Goal: Task Accomplishment & Management: Use online tool/utility

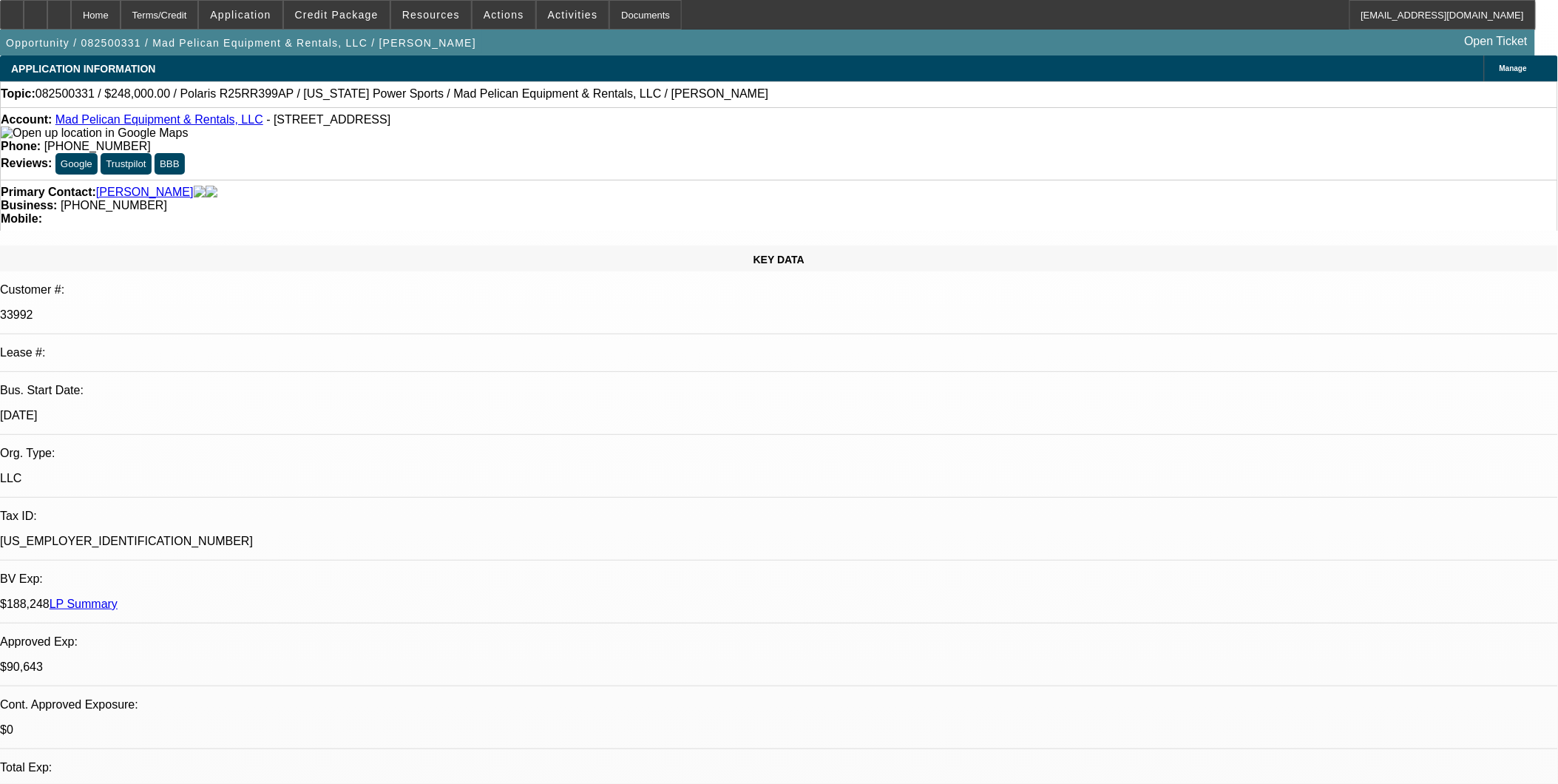
select select "0"
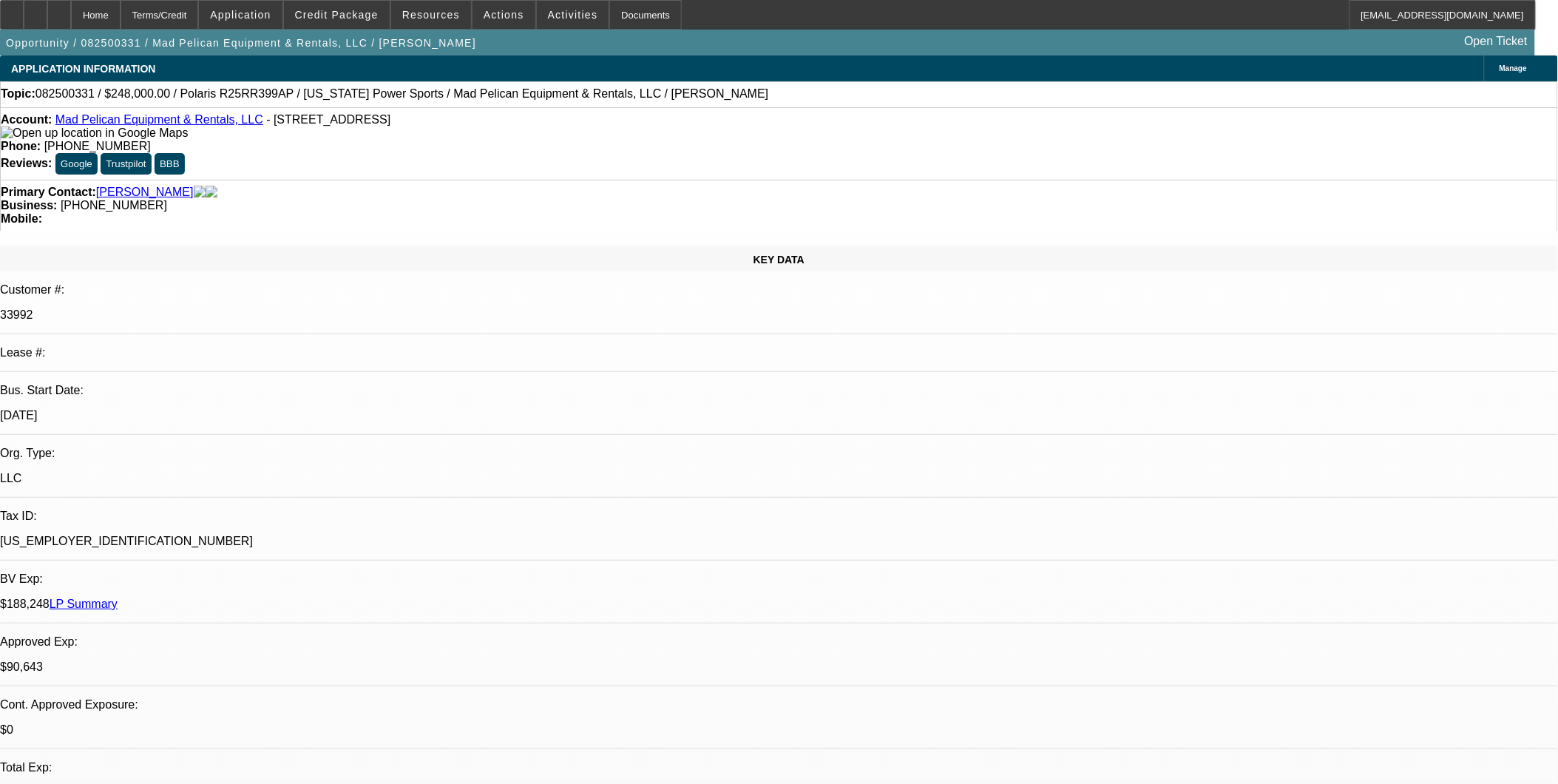
select select "0"
select select "1"
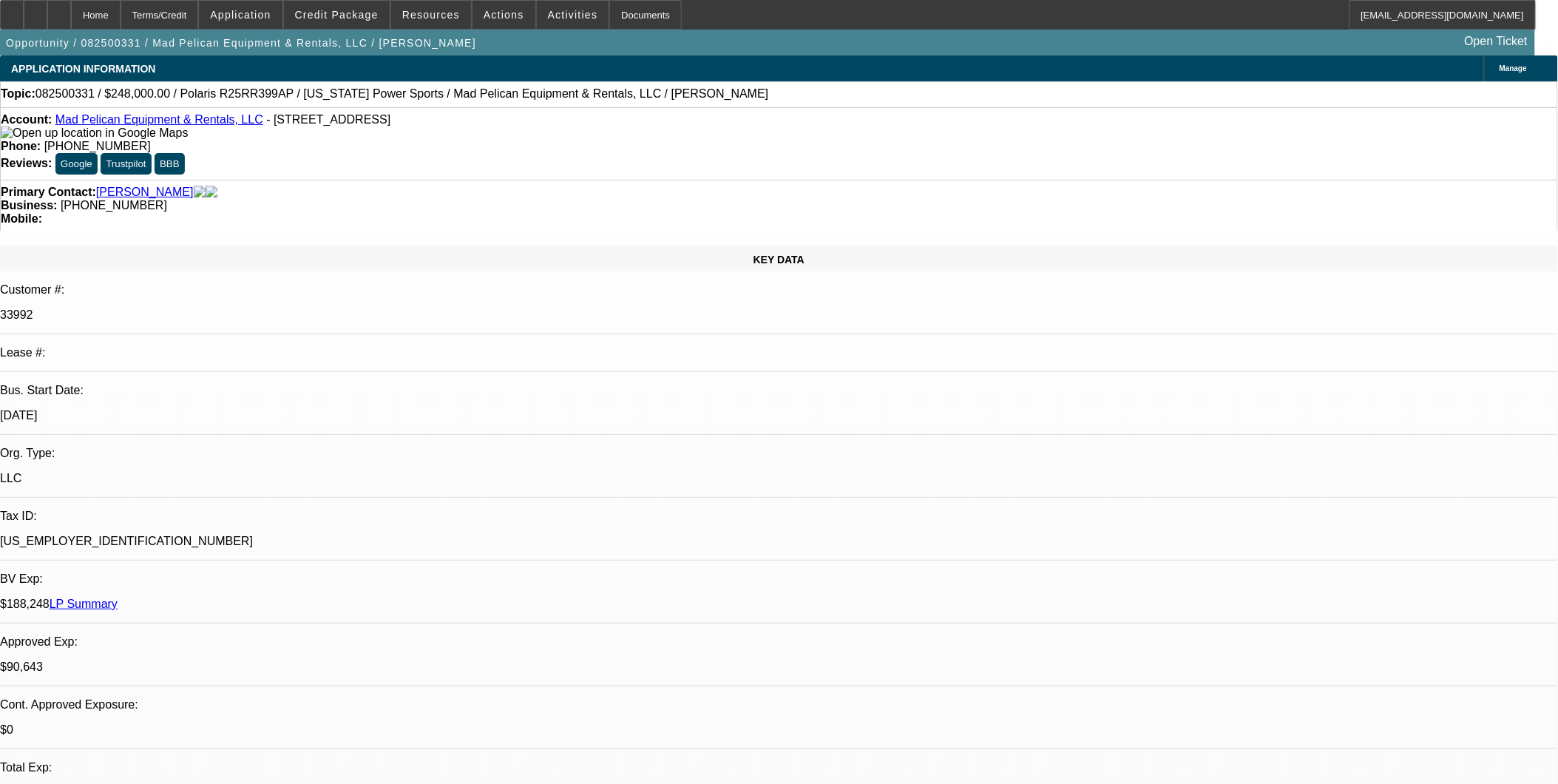
select select "3"
select select "6"
select select "1"
select select "3"
select select "6"
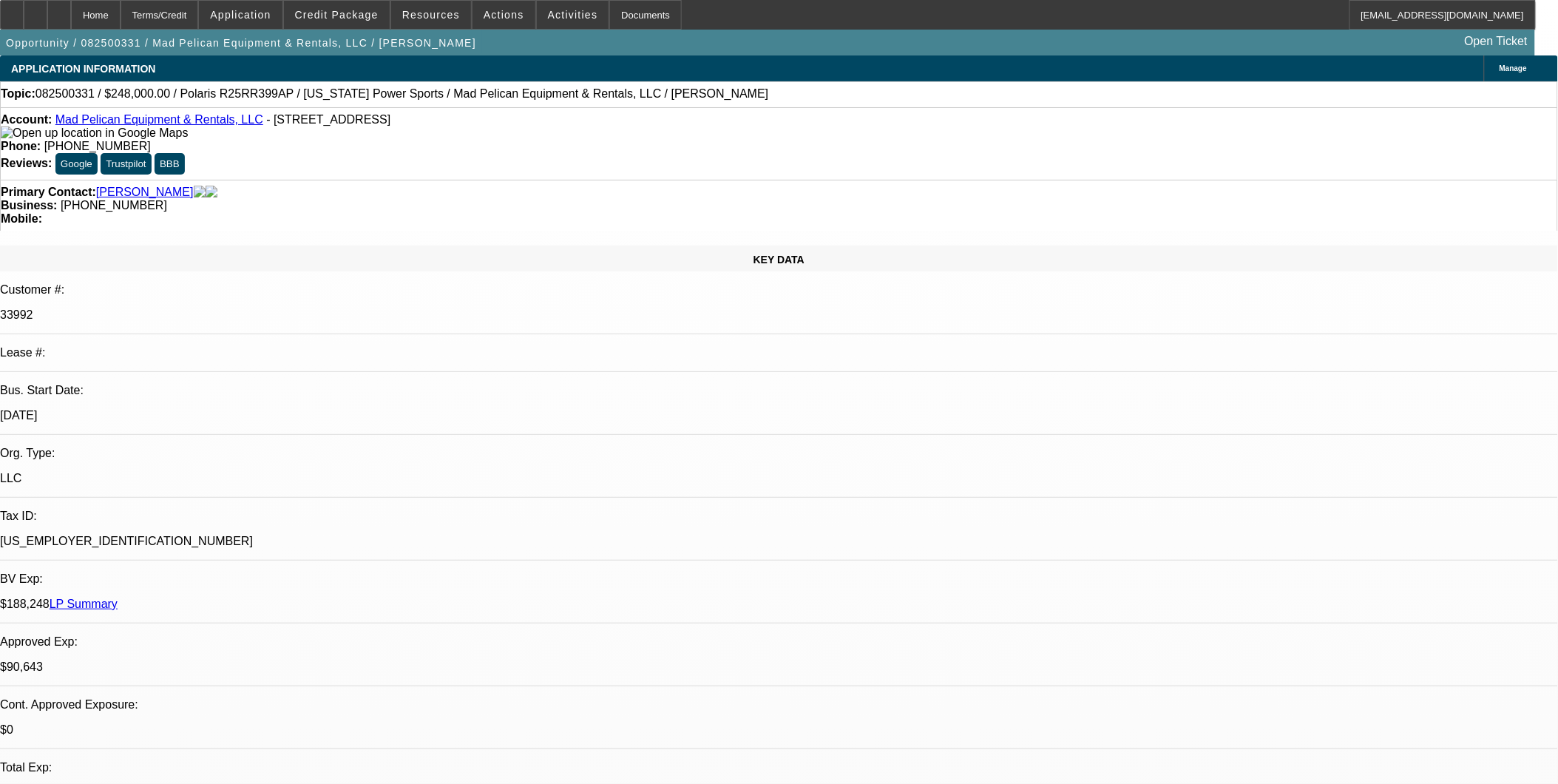
select select "1"
select select "3"
select select "6"
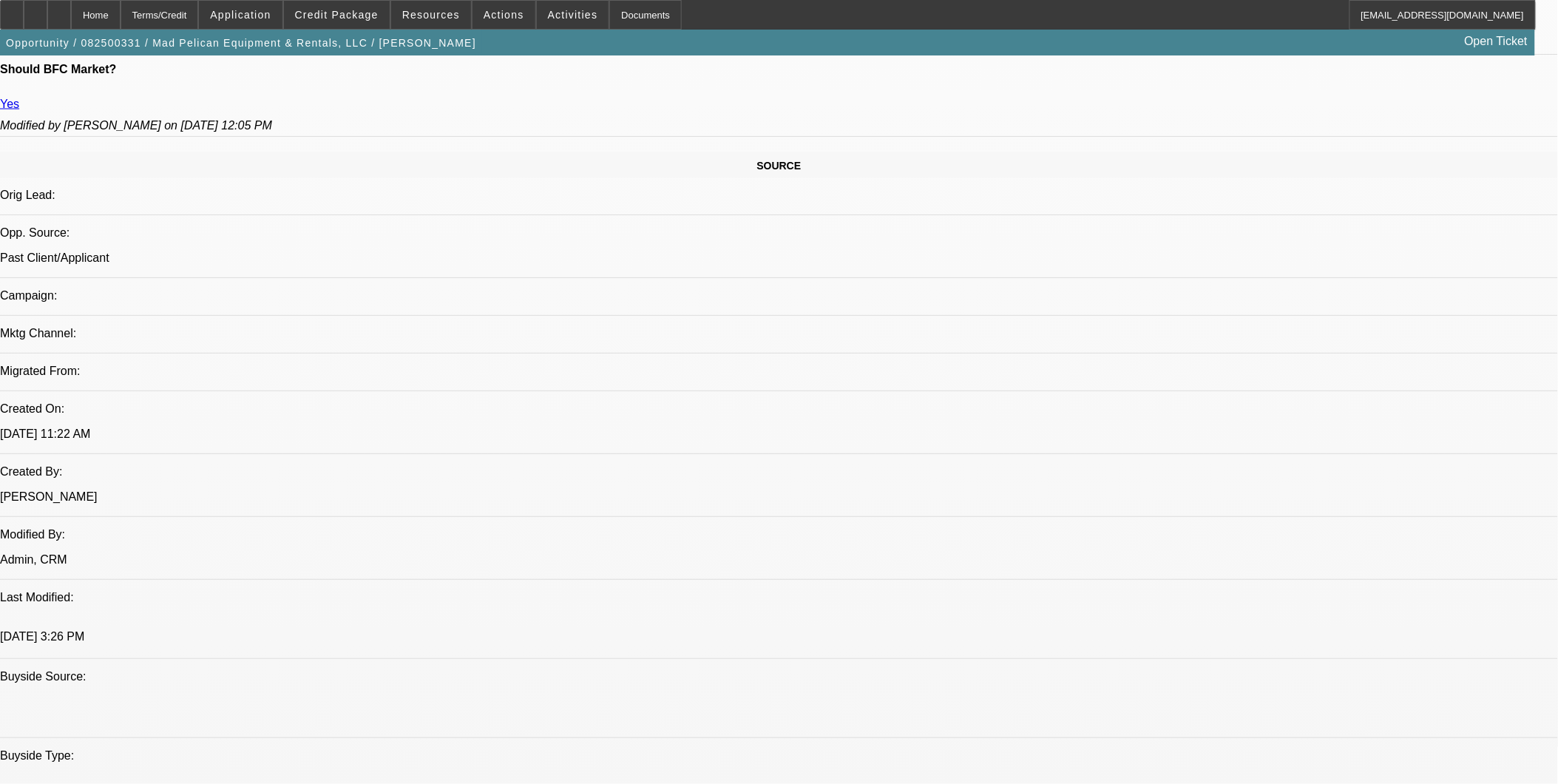
scroll to position [822, 0]
click at [328, 16] on span "Credit Package" at bounding box center [336, 15] width 84 height 12
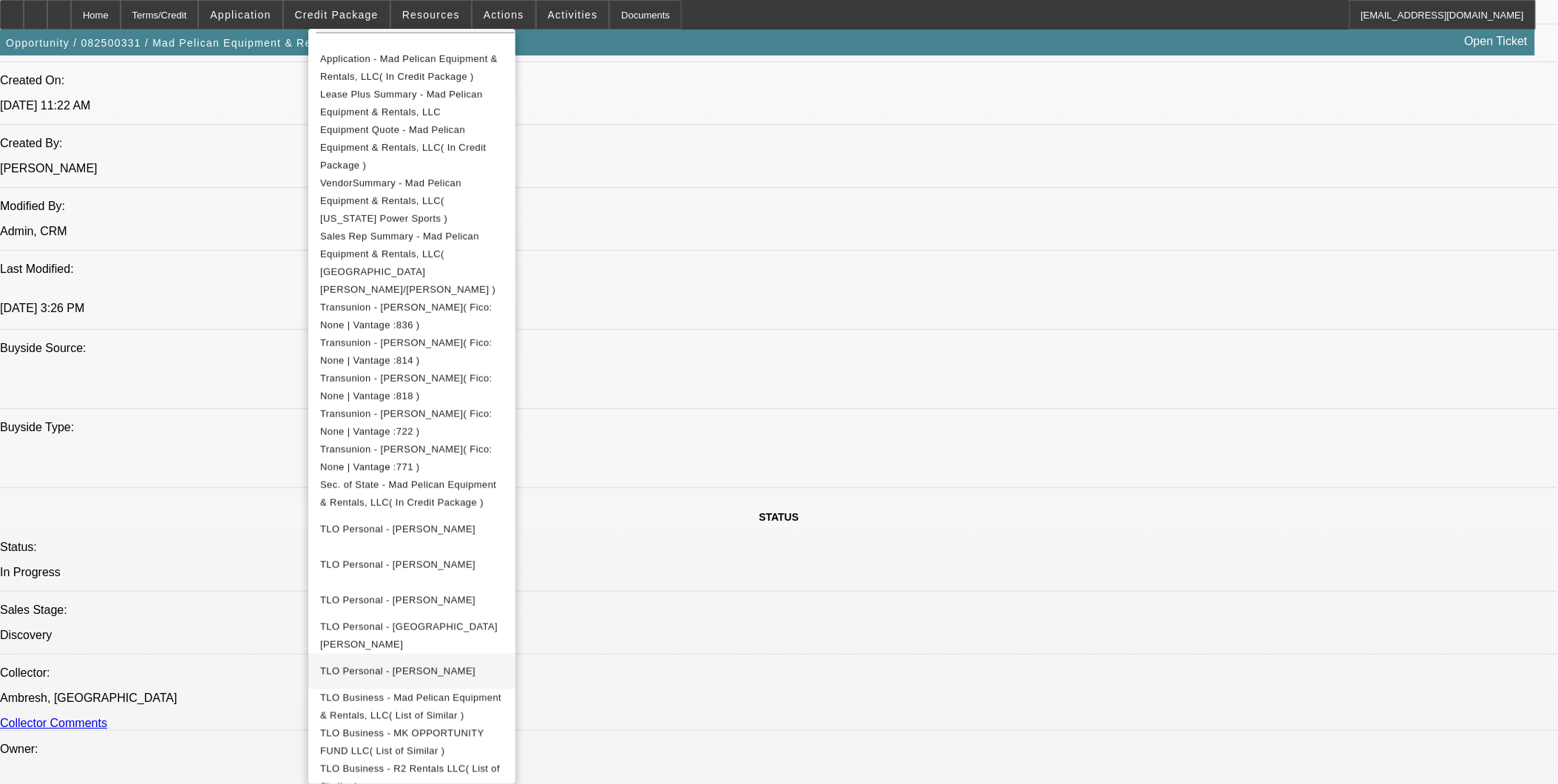
scroll to position [751, 0]
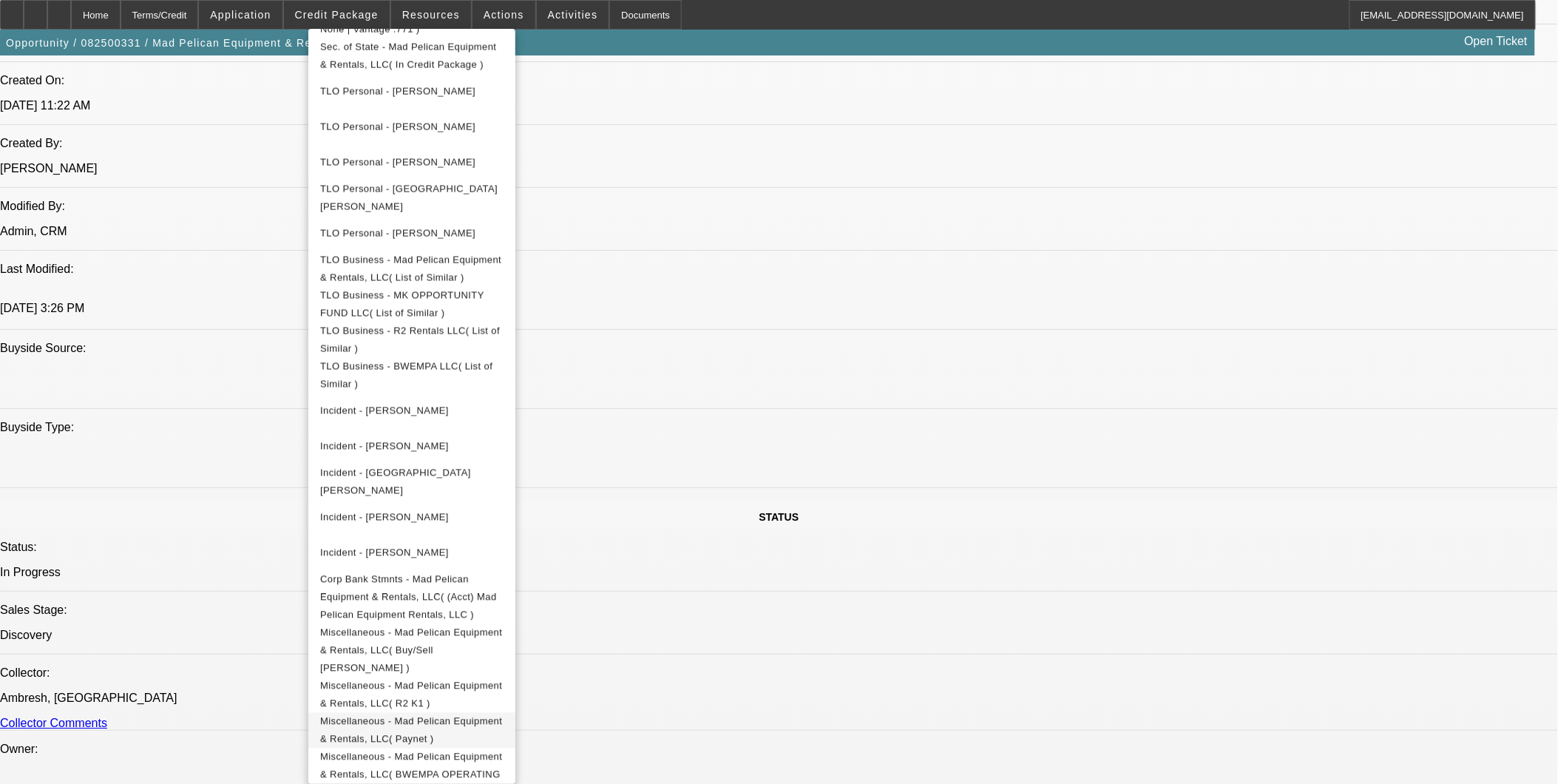
click at [504, 712] on span "Miscellaneous - Mad Pelican Equipment & Rentals, LLC( Paynet )" at bounding box center [412, 730] width 183 height 36
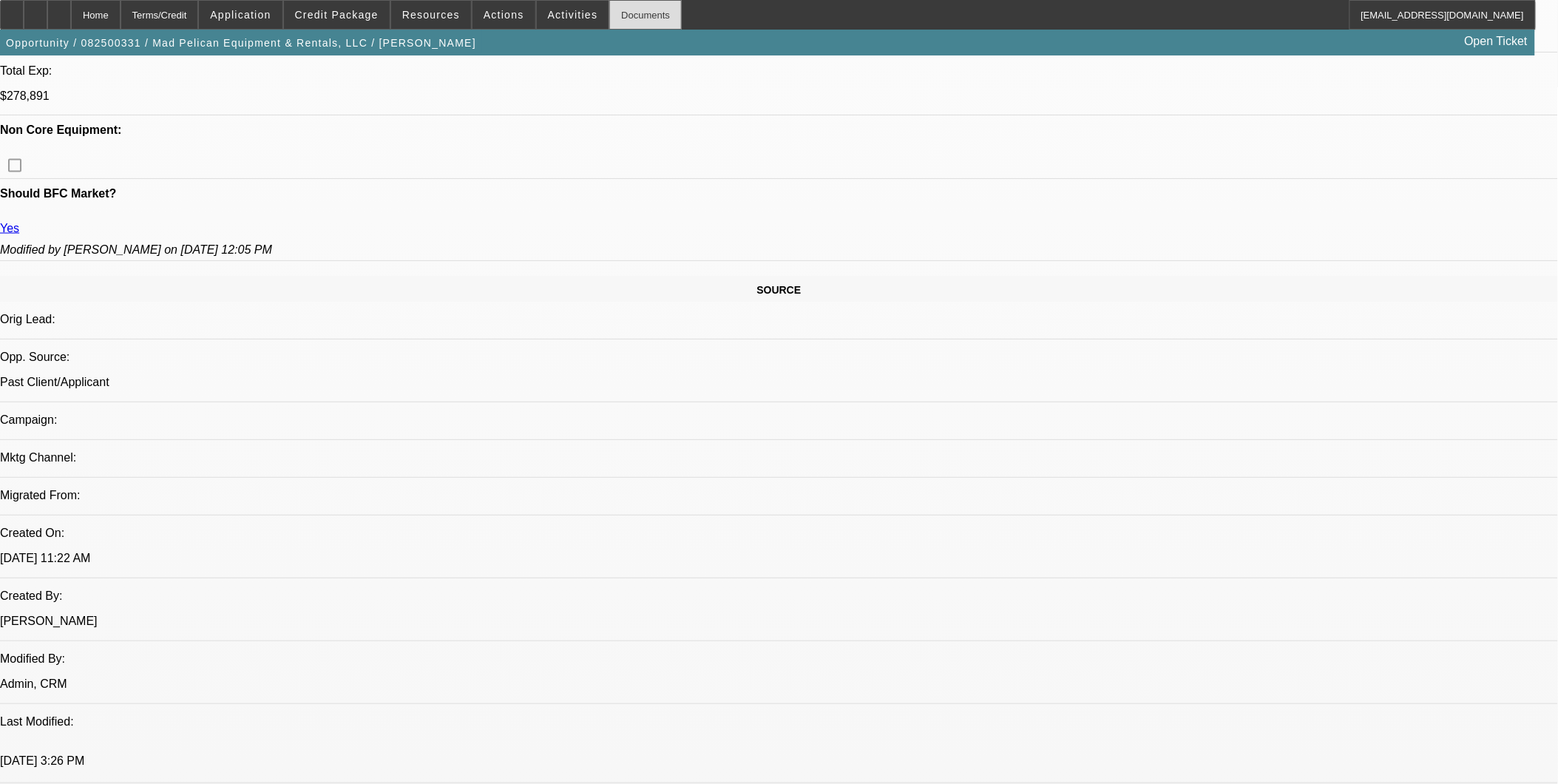
scroll to position [575, 0]
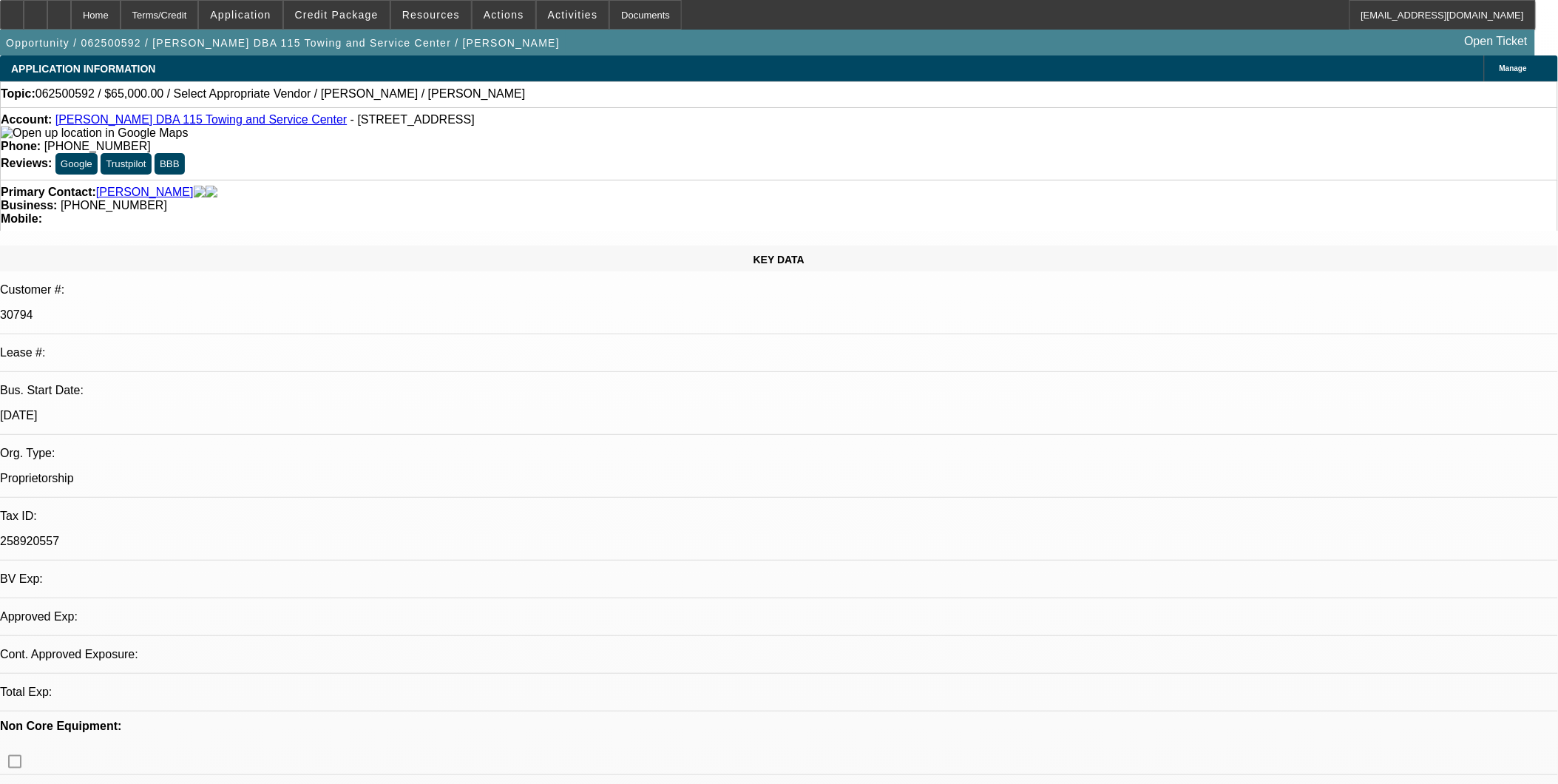
select select "0"
select select "2"
select select "0.1"
select select "4"
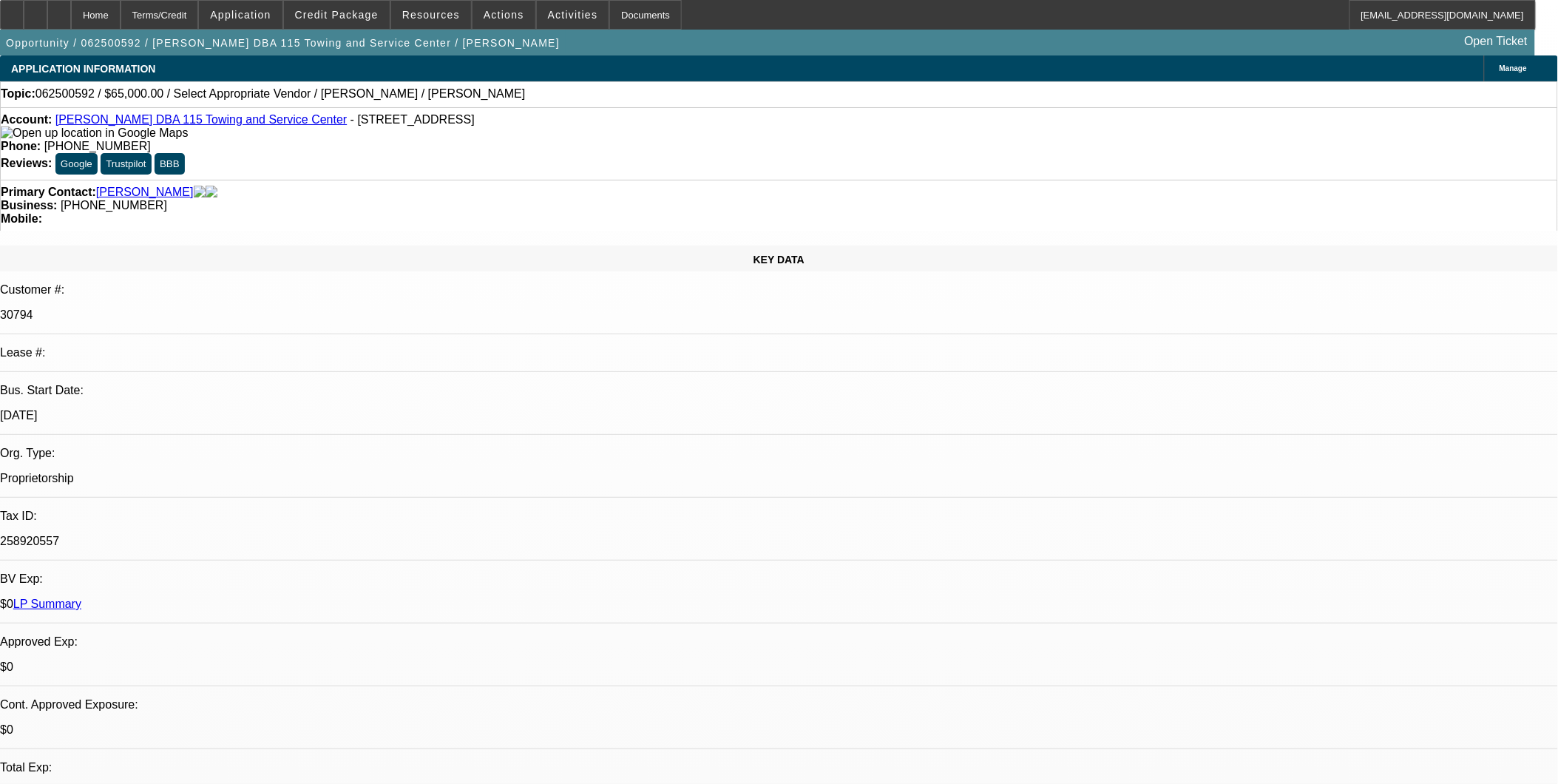
click at [255, 119] on link "[PERSON_NAME] DBA 115 Towing and Service Center" at bounding box center [201, 120] width 292 height 13
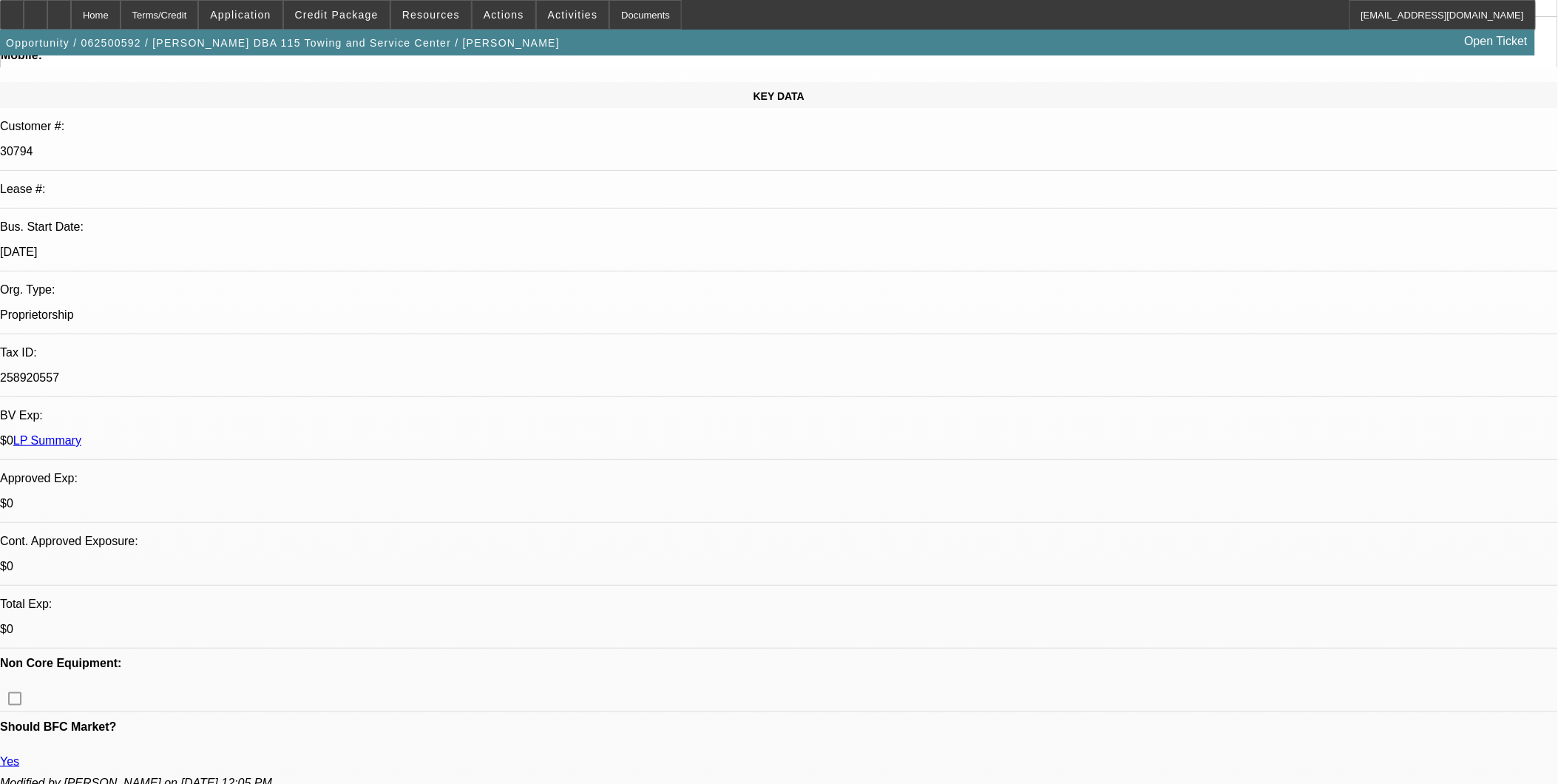
scroll to position [164, 0]
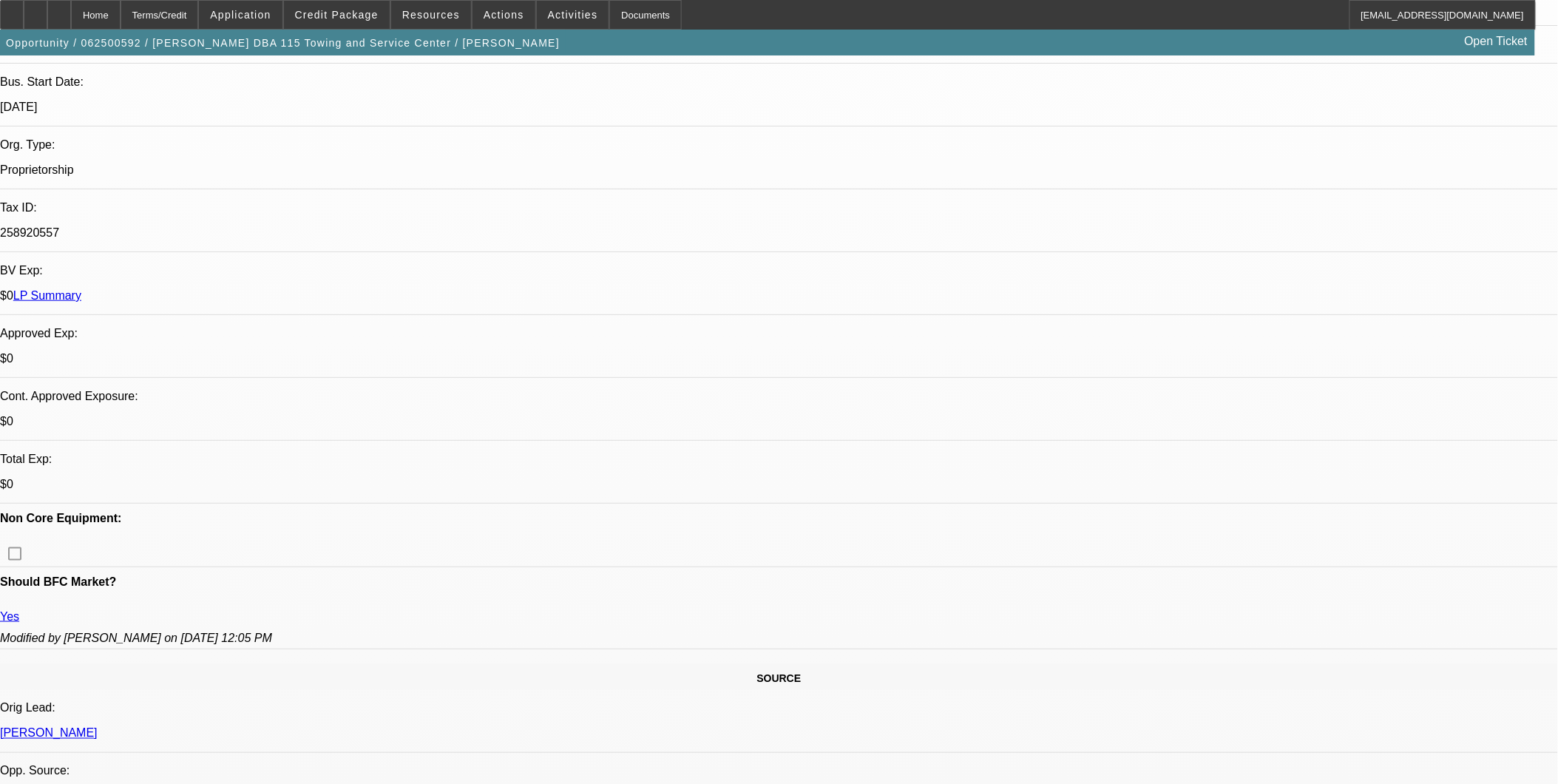
scroll to position [411, 0]
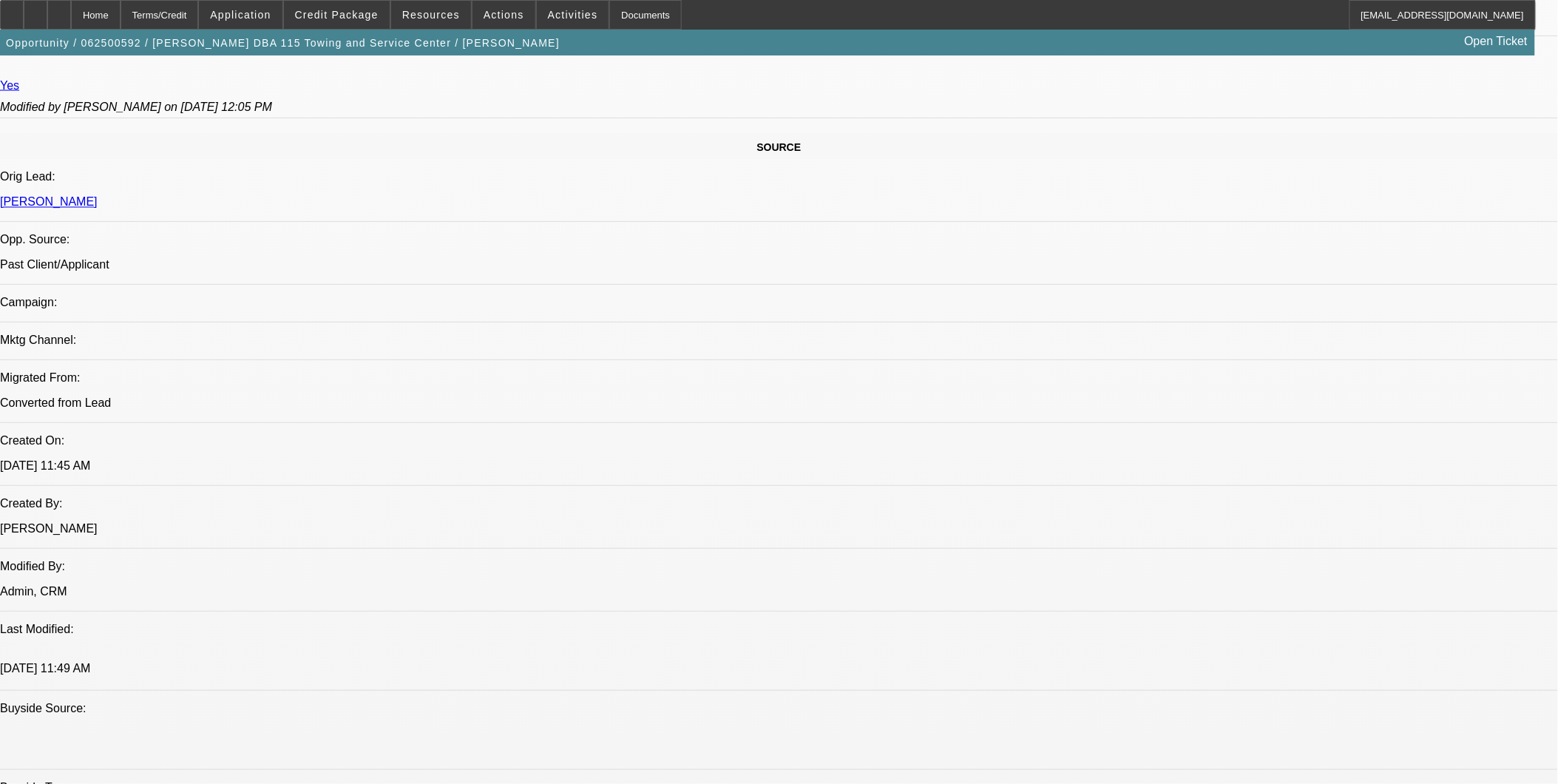
scroll to position [740, 0]
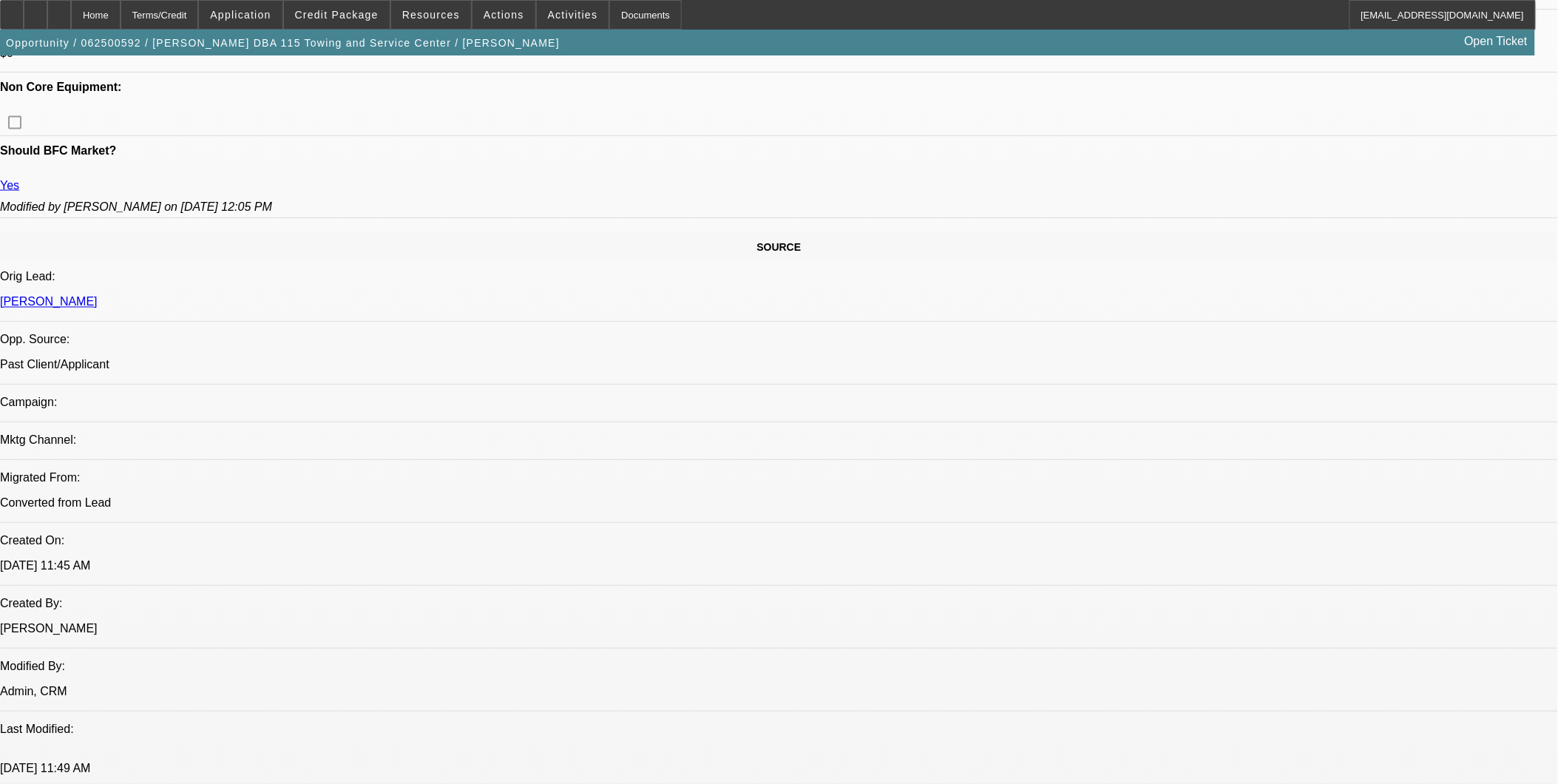
drag, startPoint x: 334, startPoint y: 415, endPoint x: 405, endPoint y: 471, distance: 90.4
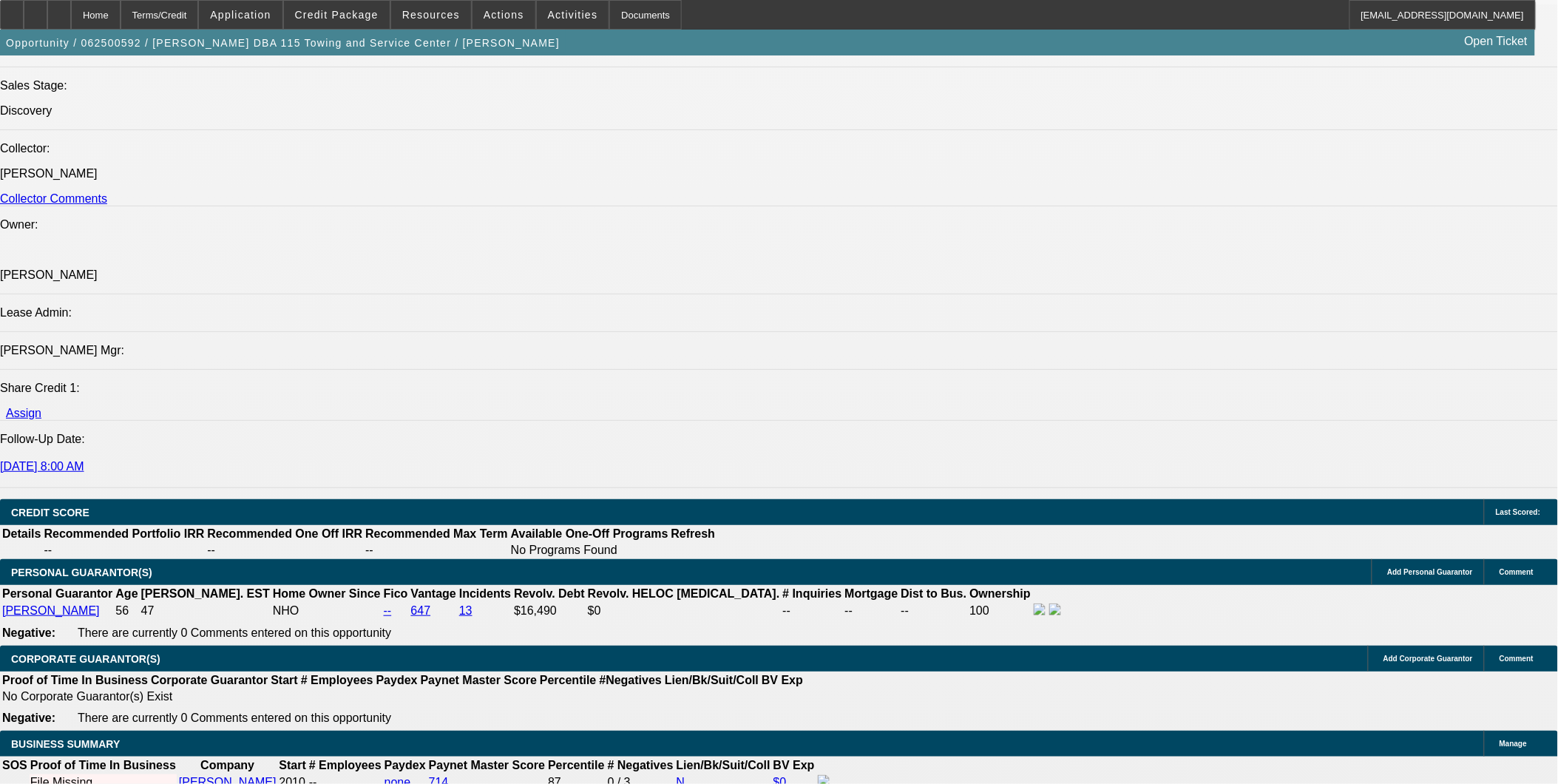
scroll to position [1890, 0]
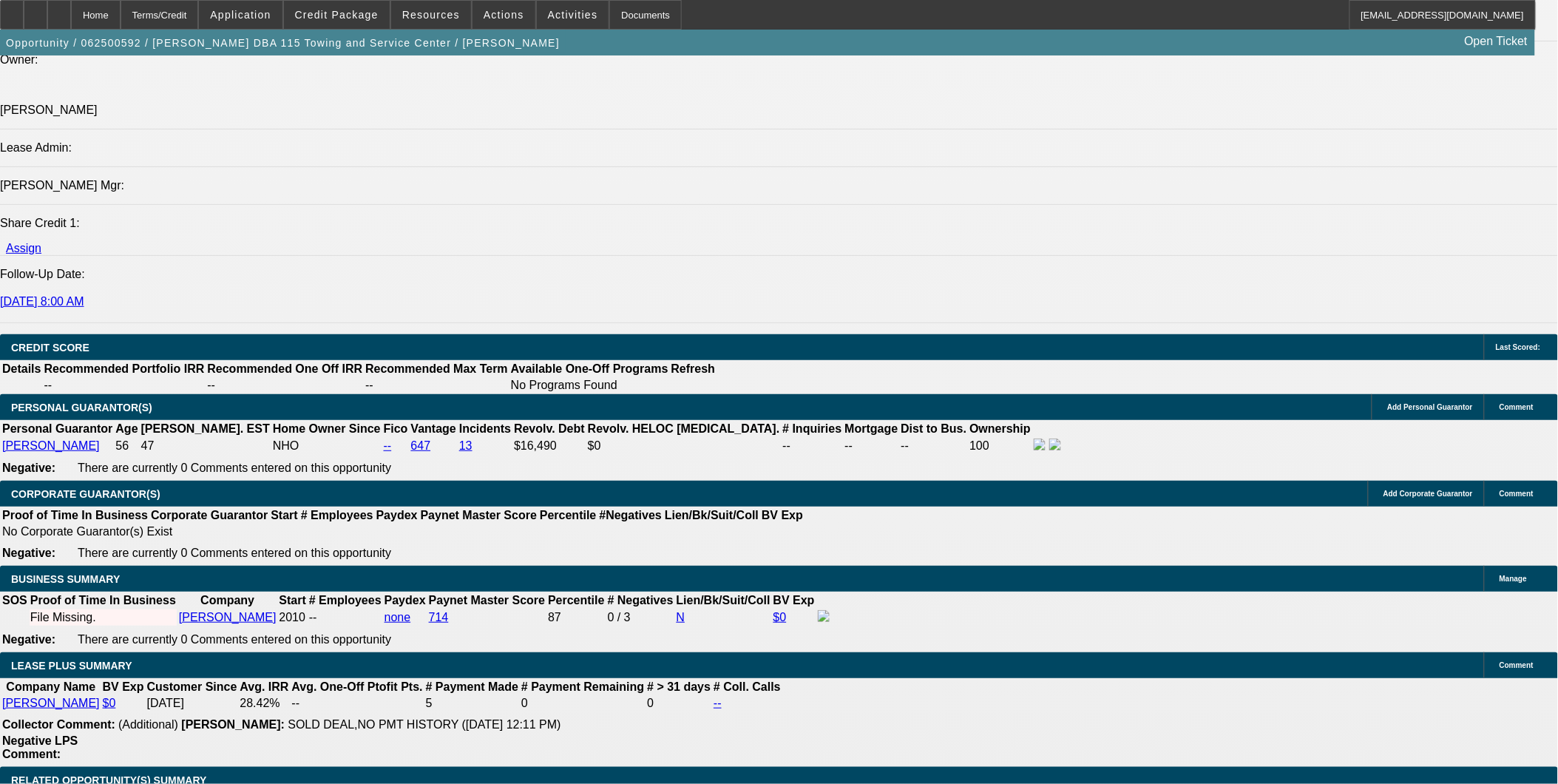
drag, startPoint x: 1069, startPoint y: 380, endPoint x: 1346, endPoint y: 498, distance: 301.1
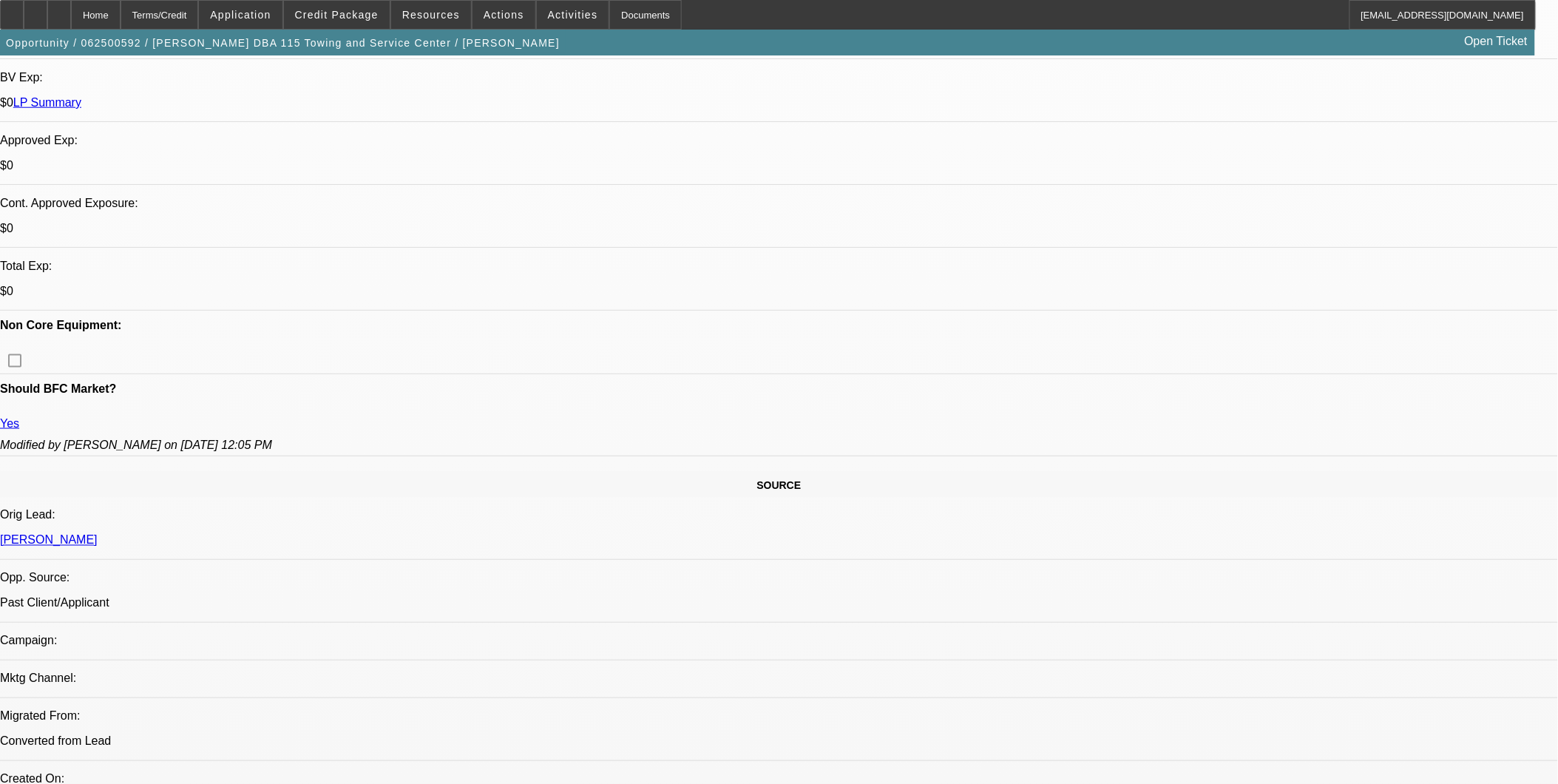
scroll to position [493, 0]
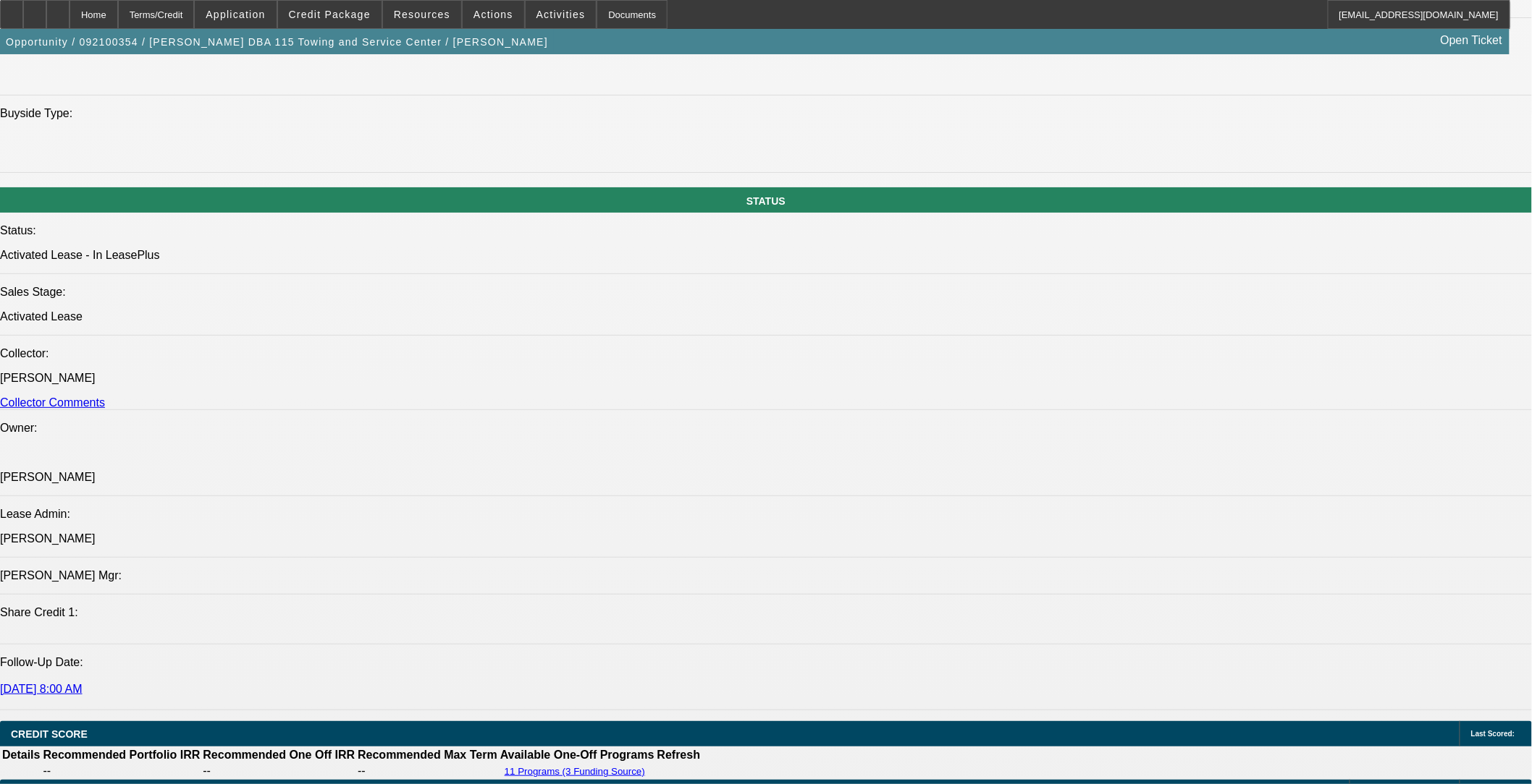
select select "0"
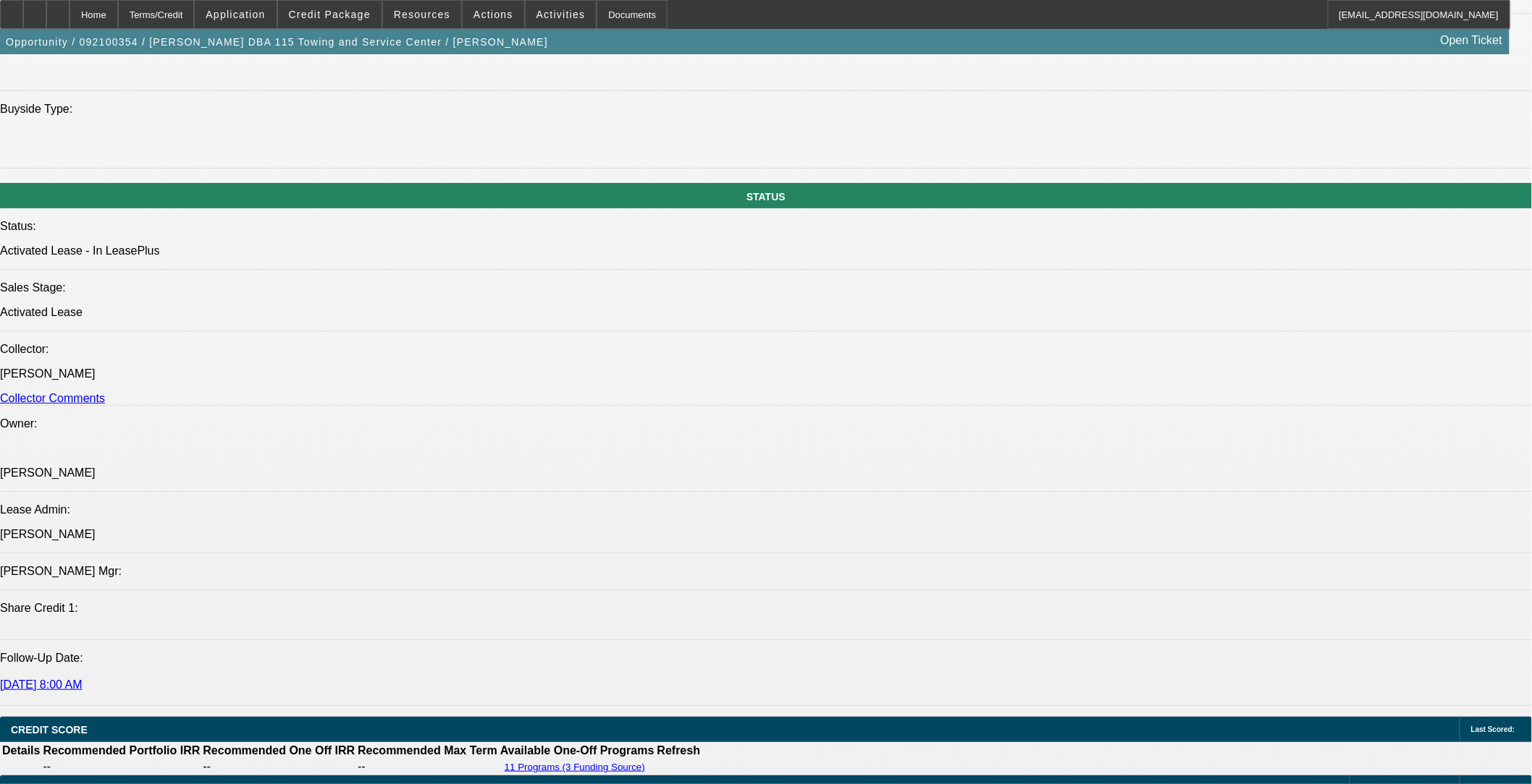
select select "2"
select select "0"
select select "2"
select select "0"
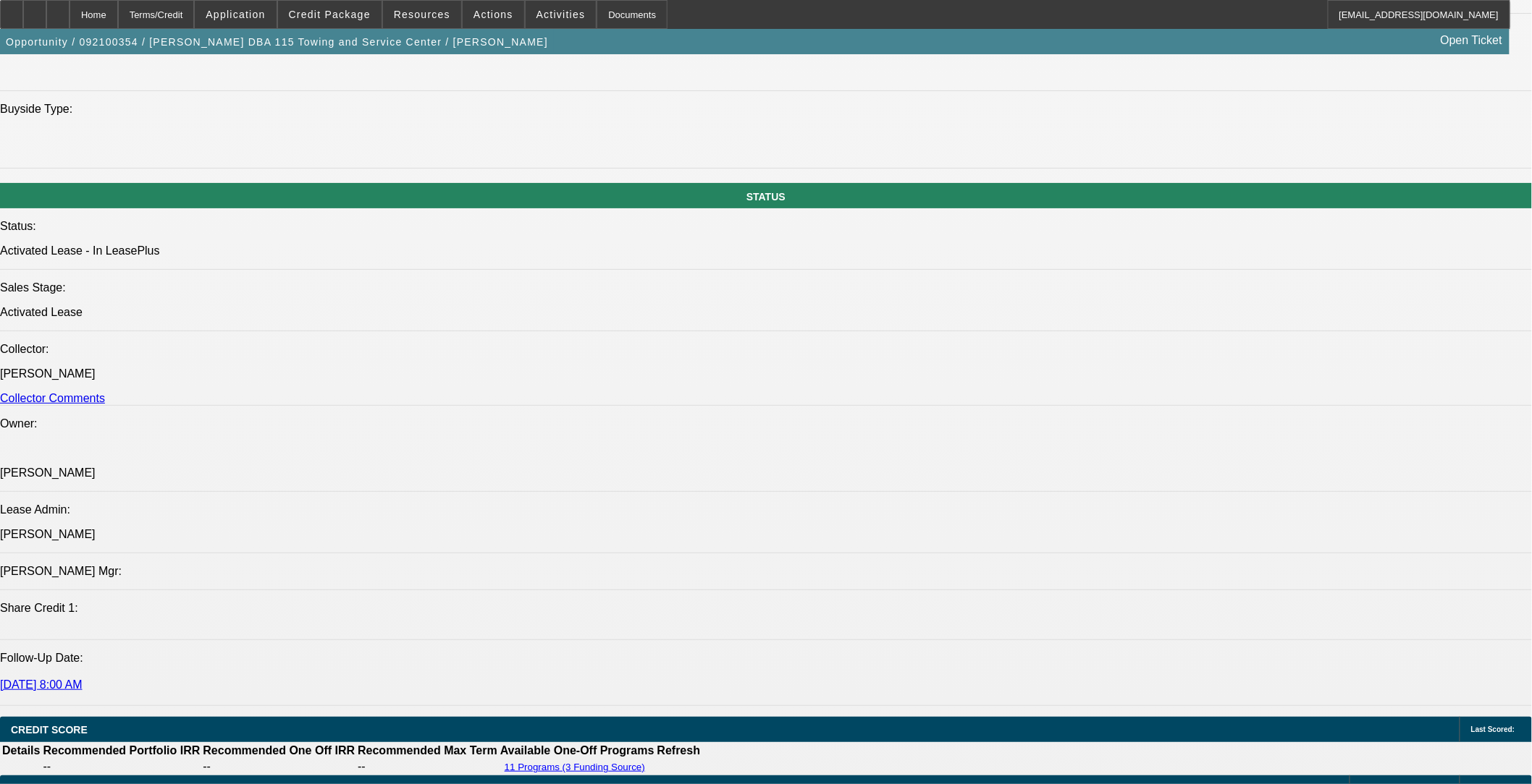
select select "0"
select select "2"
select select "0"
select select "2"
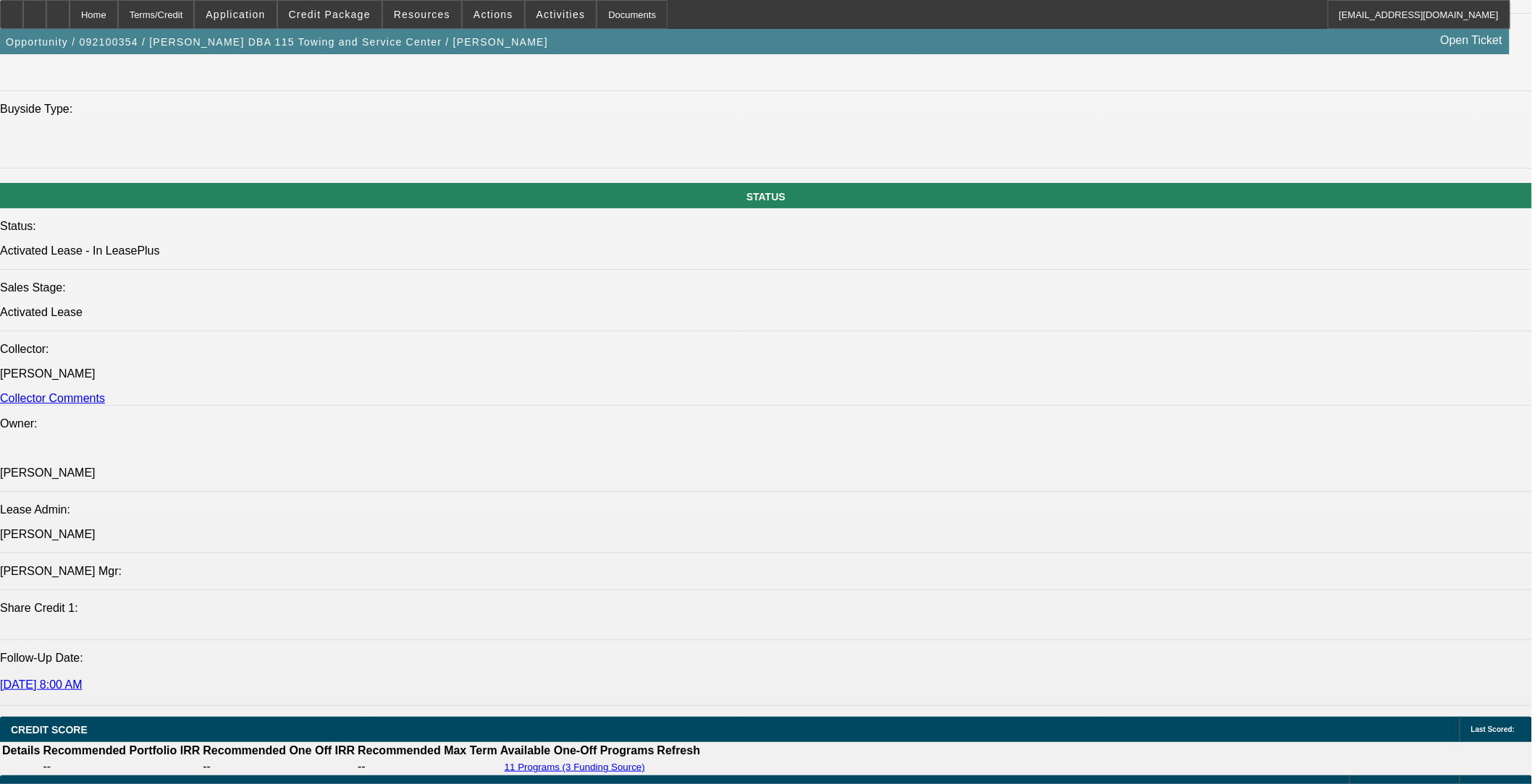
select select "0"
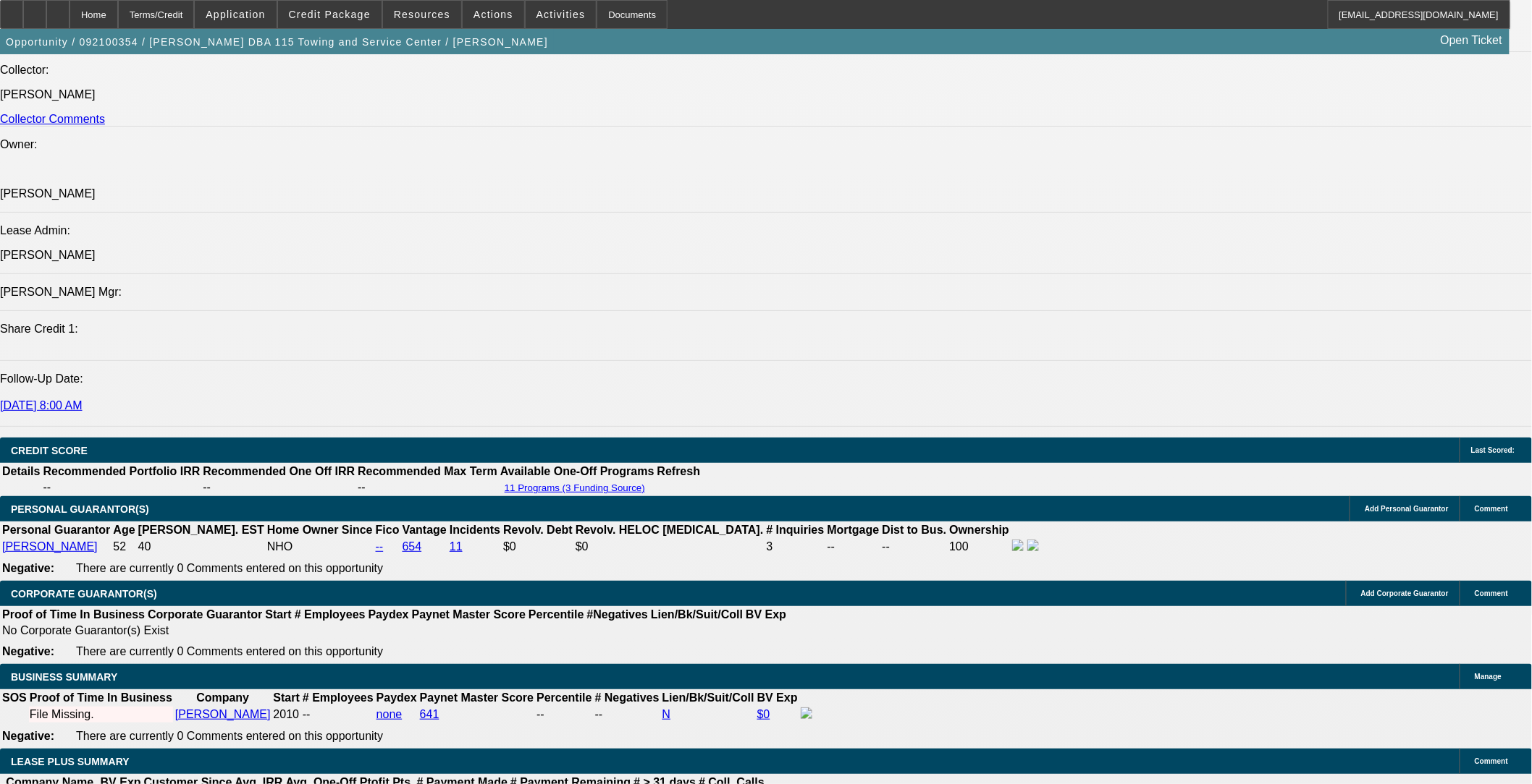
select select "1"
select select "2"
select select "6"
select select "1"
select select "2"
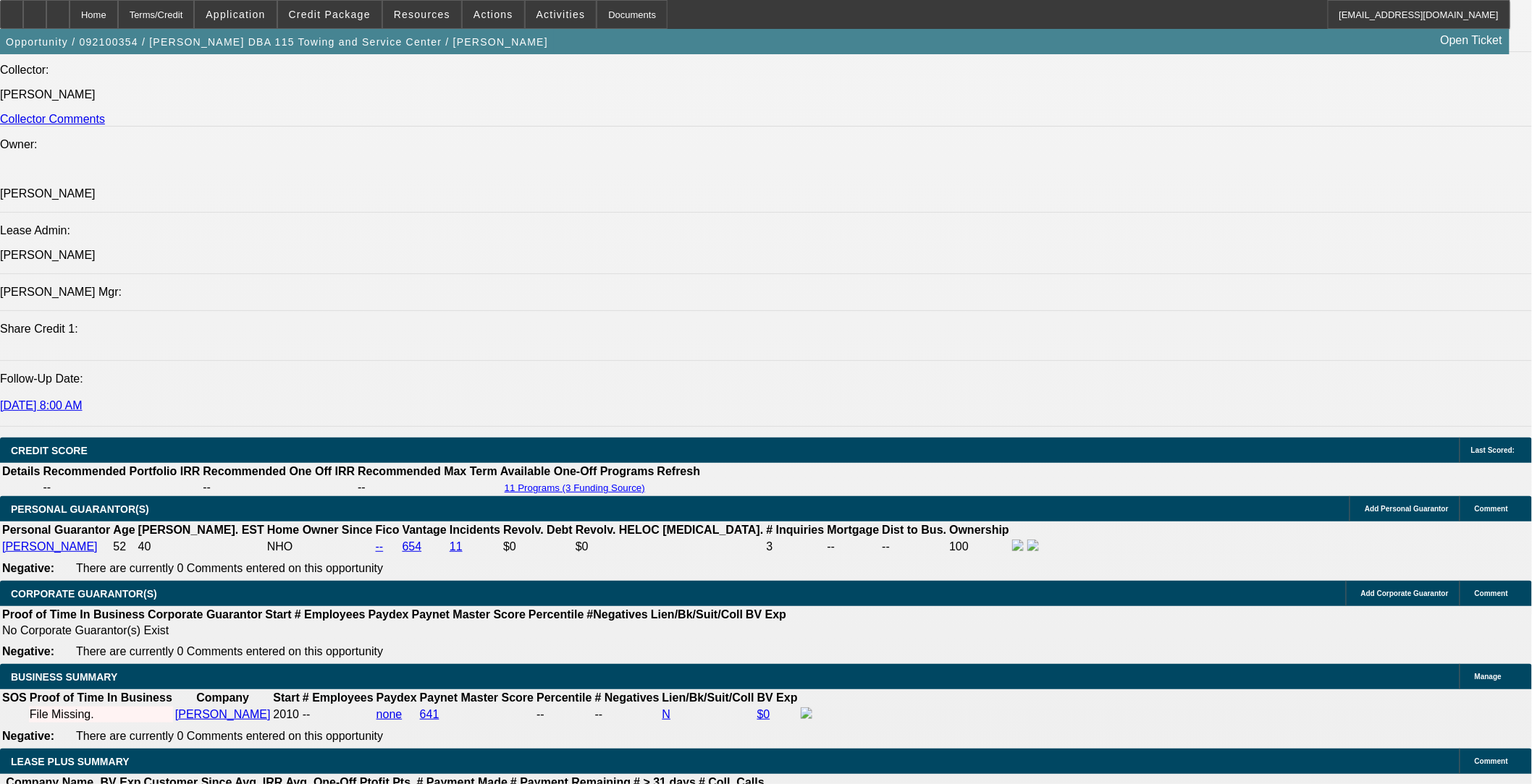
select select "6"
select select "1"
select select "2"
select select "6"
select select "1"
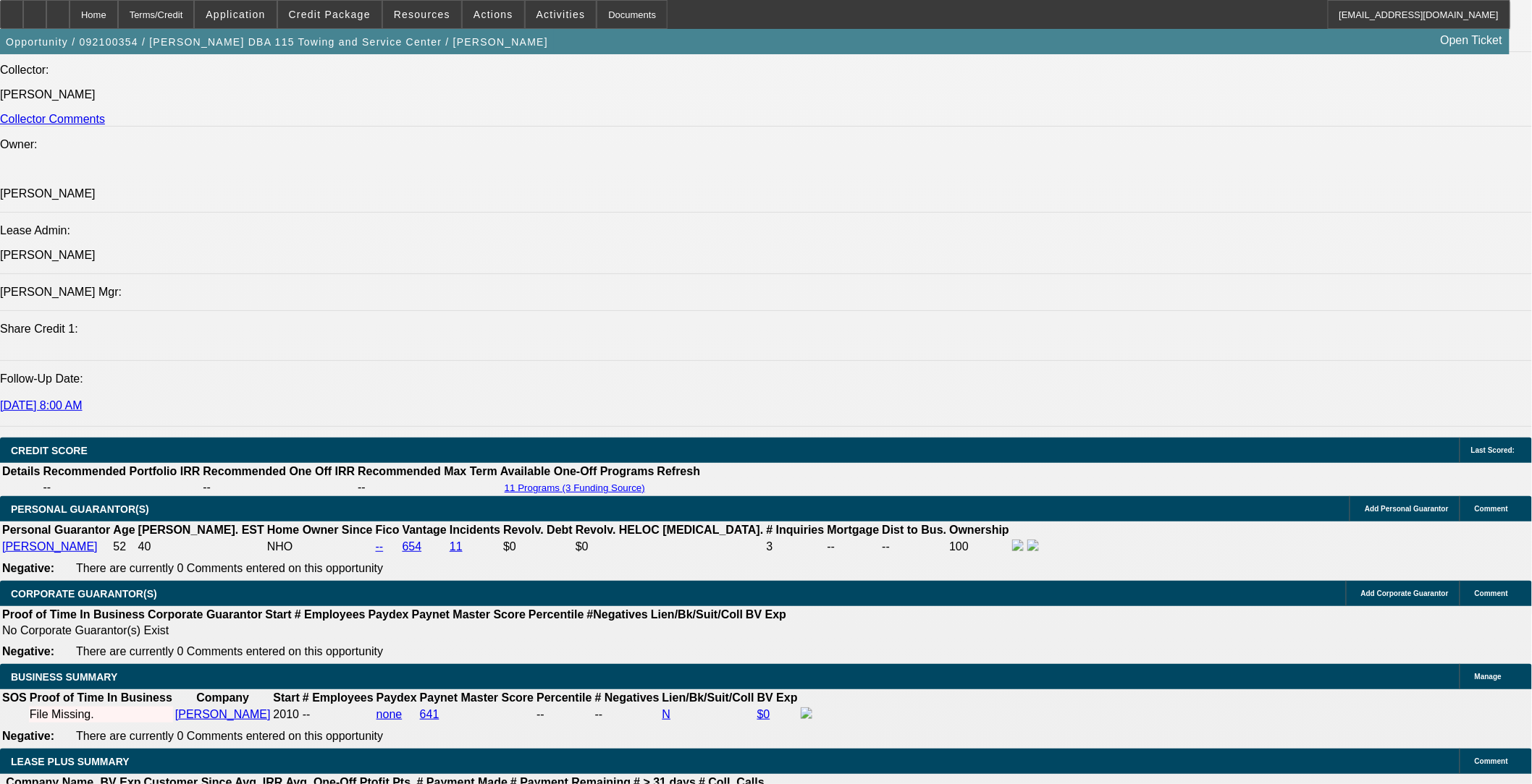
select select "2"
select select "6"
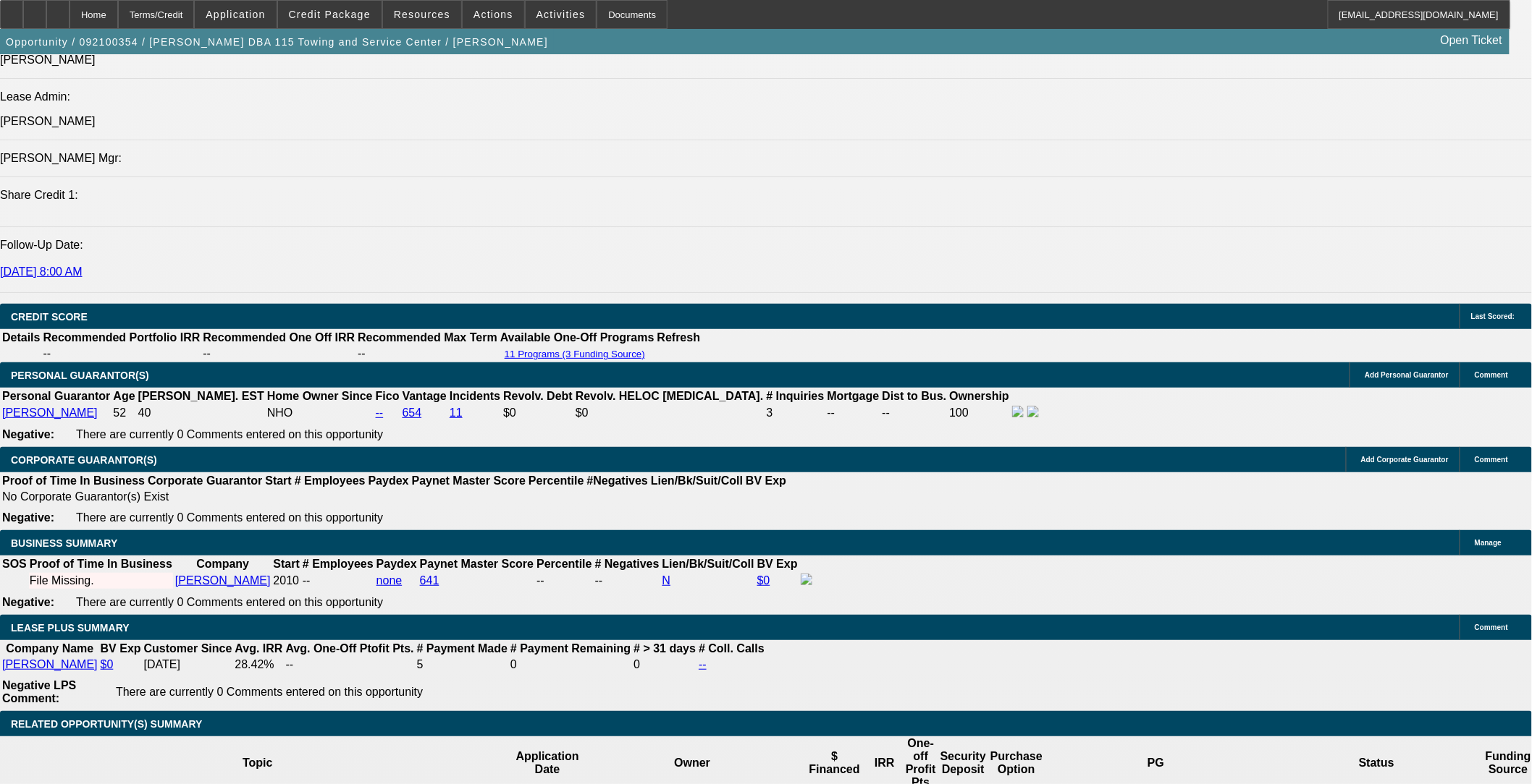
scroll to position [1898, 0]
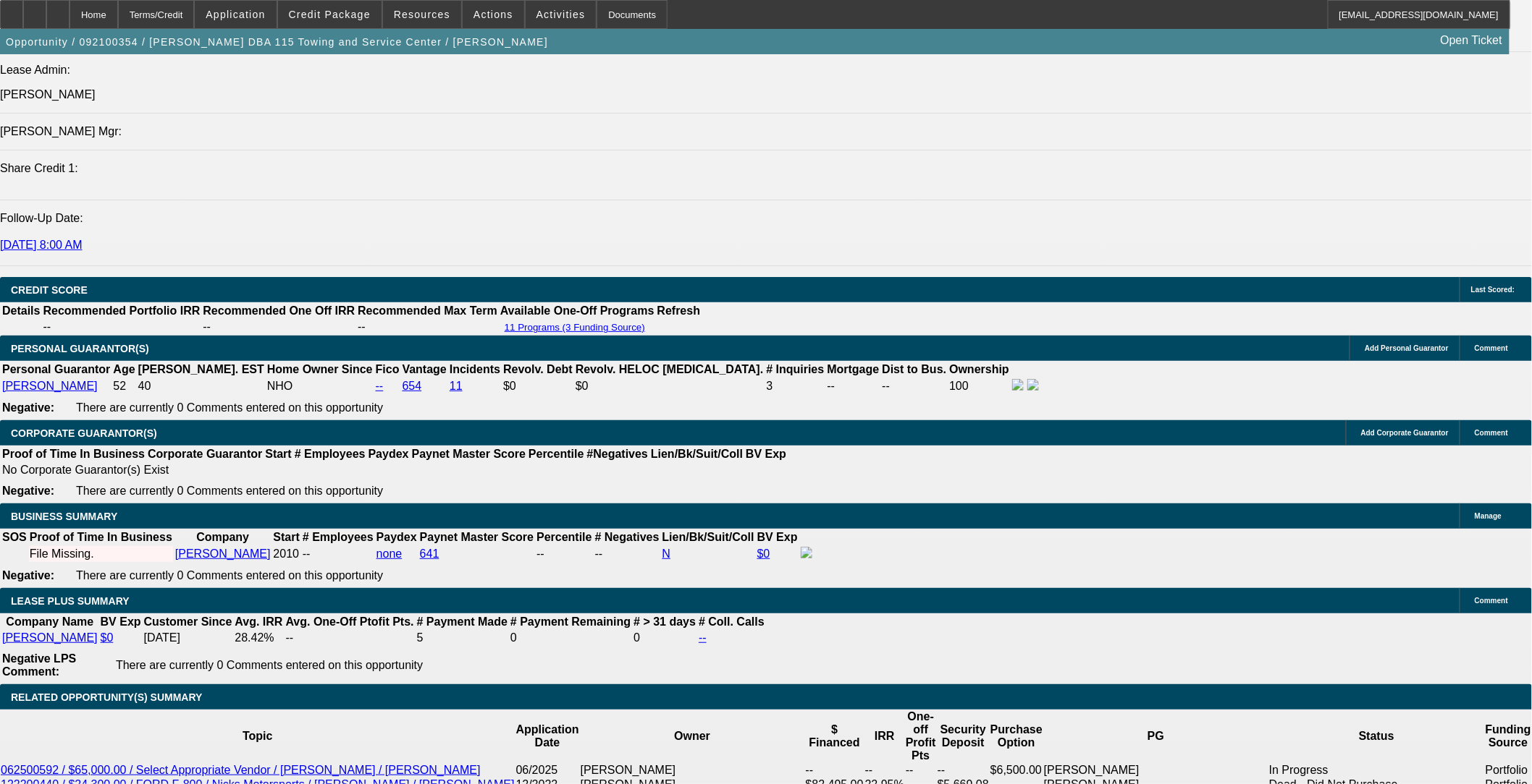
drag, startPoint x: 250, startPoint y: 475, endPoint x: 297, endPoint y: 493, distance: 50.3
drag, startPoint x: 244, startPoint y: 461, endPoint x: 299, endPoint y: 500, distance: 67.4
drag, startPoint x: 259, startPoint y: 475, endPoint x: 310, endPoint y: 473, distance: 51.0
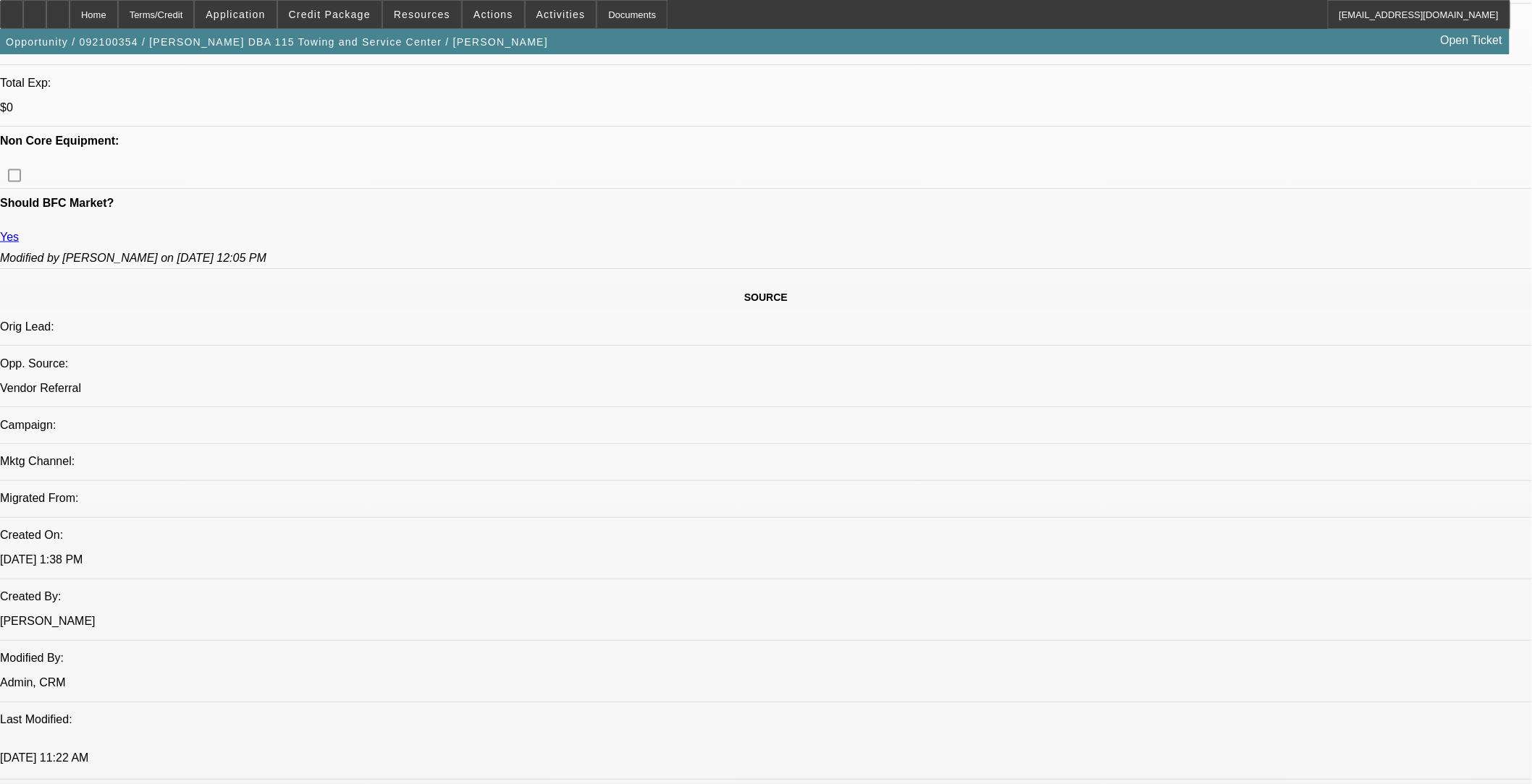
scroll to position [371, 0]
